Goal: Task Accomplishment & Management: Manage account settings

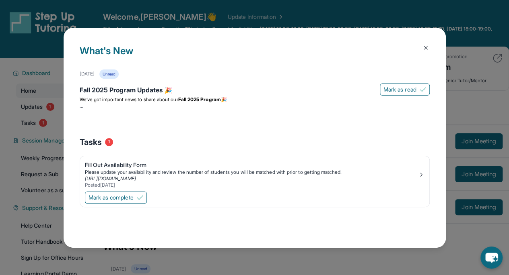
click at [203, 102] on strong "Fall 2025 Program" at bounding box center [199, 99] width 43 height 6
click at [422, 48] on img at bounding box center [425, 48] width 6 height 6
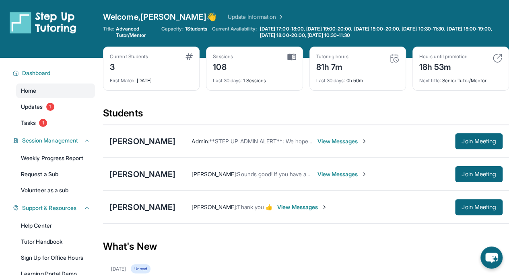
click at [481, 175] on span "Join Meeting" at bounding box center [478, 174] width 35 height 5
click at [135, 178] on div "[PERSON_NAME]" at bounding box center [142, 174] width 66 height 11
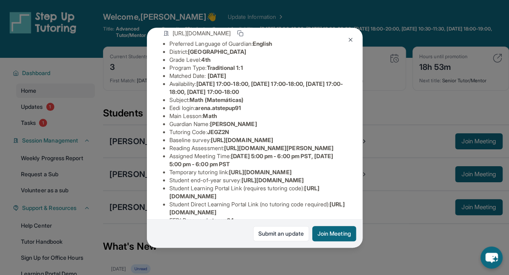
scroll to position [62, 0]
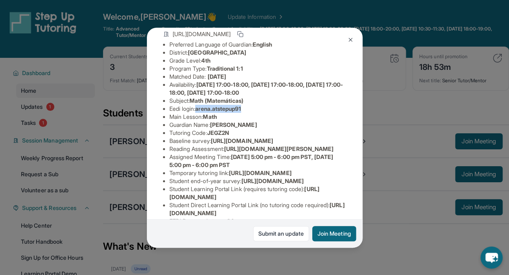
drag, startPoint x: 248, startPoint y: 114, endPoint x: 199, endPoint y: 119, distance: 48.4
click at [199, 113] on li "Eedi login : arena.atstepup91" at bounding box center [257, 109] width 177 height 8
copy span "arena.atstepup91"
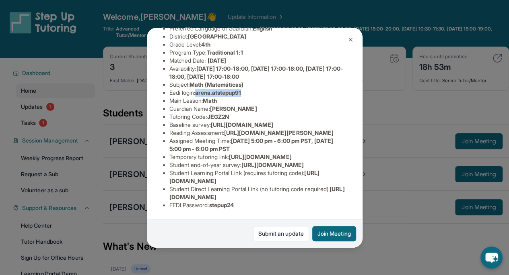
scroll to position [178, 0]
drag, startPoint x: 213, startPoint y: 199, endPoint x: 254, endPoint y: 197, distance: 41.4
click at [254, 201] on li "EEDI Password : stepup24" at bounding box center [257, 205] width 177 height 8
copy span "stepup24"
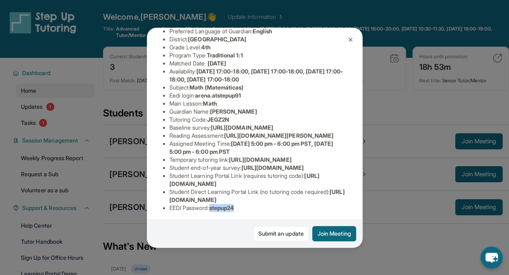
scroll to position [74, 0]
drag, startPoint x: 199, startPoint y: 103, endPoint x: 269, endPoint y: 103, distance: 70.0
click at [269, 100] on li "Eedi login : arena.atstepup91" at bounding box center [257, 96] width 177 height 8
copy span "arena.atstepup91"
click at [307, 84] on li "Availability: Monday 17:00-18:00, Tuesday 17:00-18:00, Thursday 17:00-18:00, Fr…" at bounding box center [257, 76] width 177 height 16
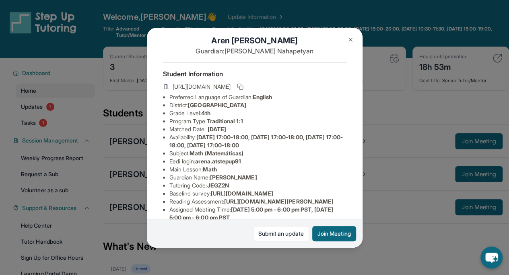
scroll to position [0, 0]
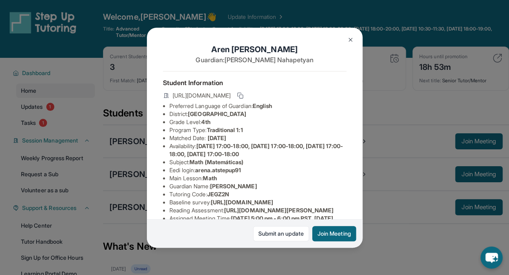
click at [352, 41] on img at bounding box center [350, 40] width 6 height 6
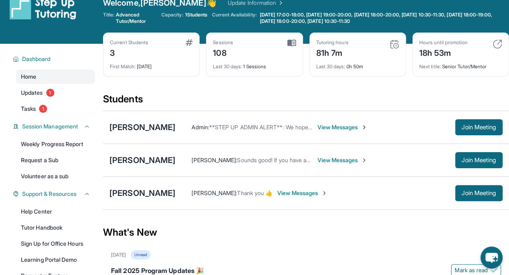
scroll to position [14, 0]
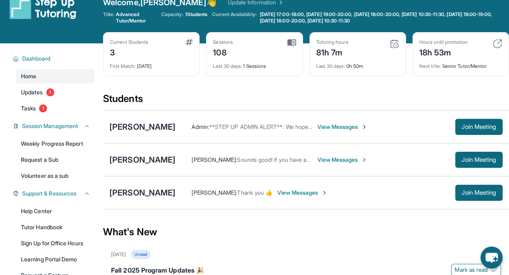
click at [57, 144] on link "Weekly Progress Report" at bounding box center [55, 144] width 79 height 14
click at [467, 125] on span "Join Meeting" at bounding box center [478, 127] width 35 height 5
click at [154, 160] on div "[PERSON_NAME]" at bounding box center [142, 159] width 66 height 11
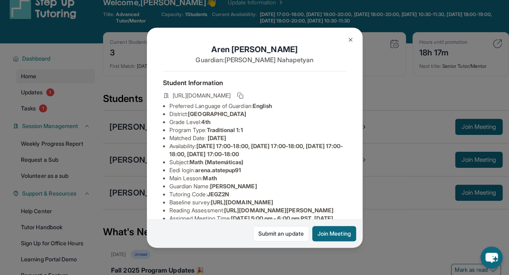
click at [349, 41] on img at bounding box center [350, 40] width 6 height 6
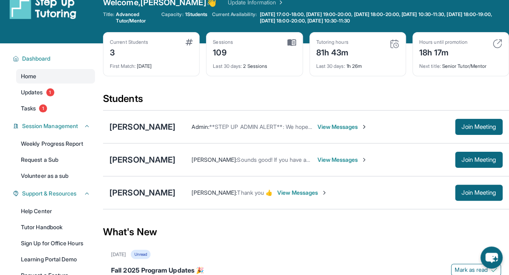
click at [149, 125] on div "[PERSON_NAME]" at bounding box center [142, 126] width 66 height 11
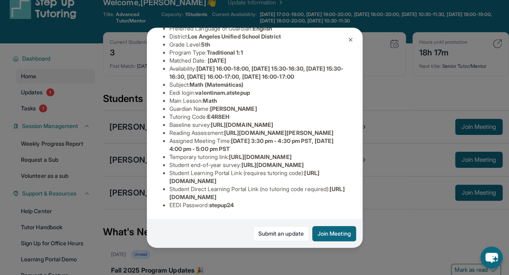
scroll to position [154, 289]
drag, startPoint x: 168, startPoint y: 71, endPoint x: 359, endPoint y: 89, distance: 191.8
click at [359, 89] on div "Valentina Mcmahon Guardian: Tatyana McMahon Student Information https://student…" at bounding box center [254, 138] width 215 height 220
copy span "https://airtable.com/apprlfn8WjpjBUn2G/shrK0QR6AaNyG5psY?prefill_Type%20of%20Fo…"
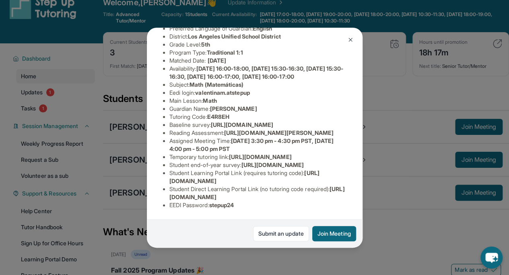
click at [283, 89] on li "Eedi login : valentinam.atstepup" at bounding box center [257, 93] width 177 height 8
click at [350, 41] on img at bounding box center [350, 40] width 6 height 6
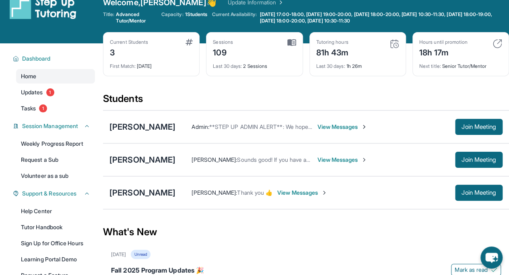
click at [123, 127] on div "[PERSON_NAME]" at bounding box center [142, 126] width 66 height 11
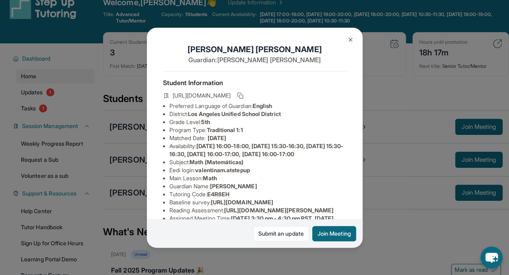
click at [347, 42] on img at bounding box center [350, 40] width 6 height 6
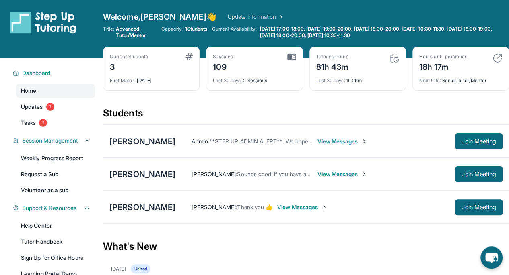
click at [71, 109] on link "Updates 1" at bounding box center [55, 107] width 79 height 14
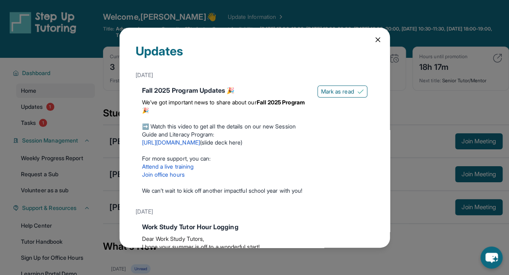
click at [331, 86] on button "Mark as read" at bounding box center [342, 92] width 50 height 12
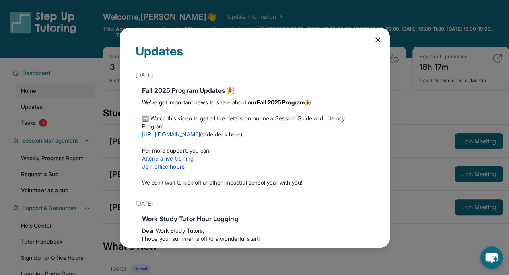
click at [373, 43] on icon at bounding box center [377, 40] width 8 height 8
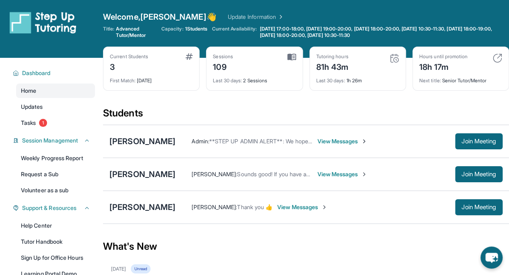
click at [40, 119] on link "Tasks 1" at bounding box center [55, 123] width 79 height 14
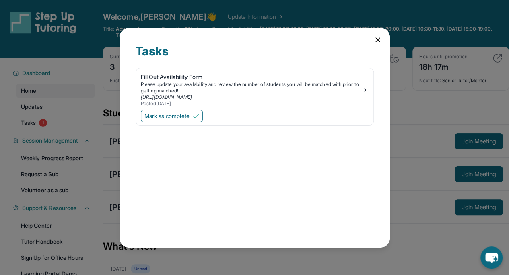
click at [168, 116] on span "Mark as complete" at bounding box center [166, 116] width 45 height 8
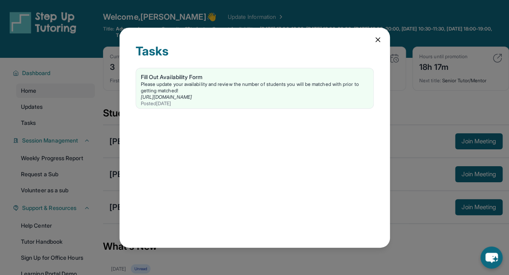
click at [376, 37] on icon at bounding box center [377, 40] width 8 height 8
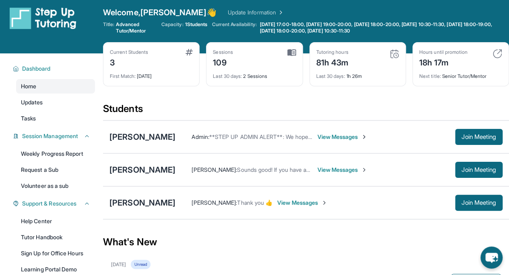
scroll to position [5, 0]
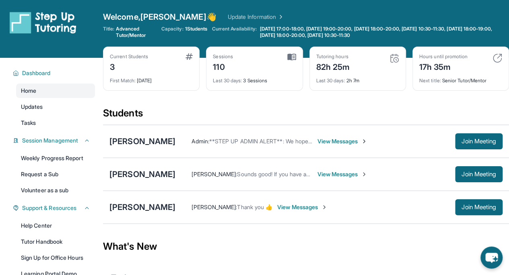
click at [59, 193] on link "Volunteer as a sub" at bounding box center [55, 190] width 79 height 14
click at [474, 207] on span "Join Meeting" at bounding box center [478, 207] width 35 height 5
